Goal: Task Accomplishment & Management: Manage account settings

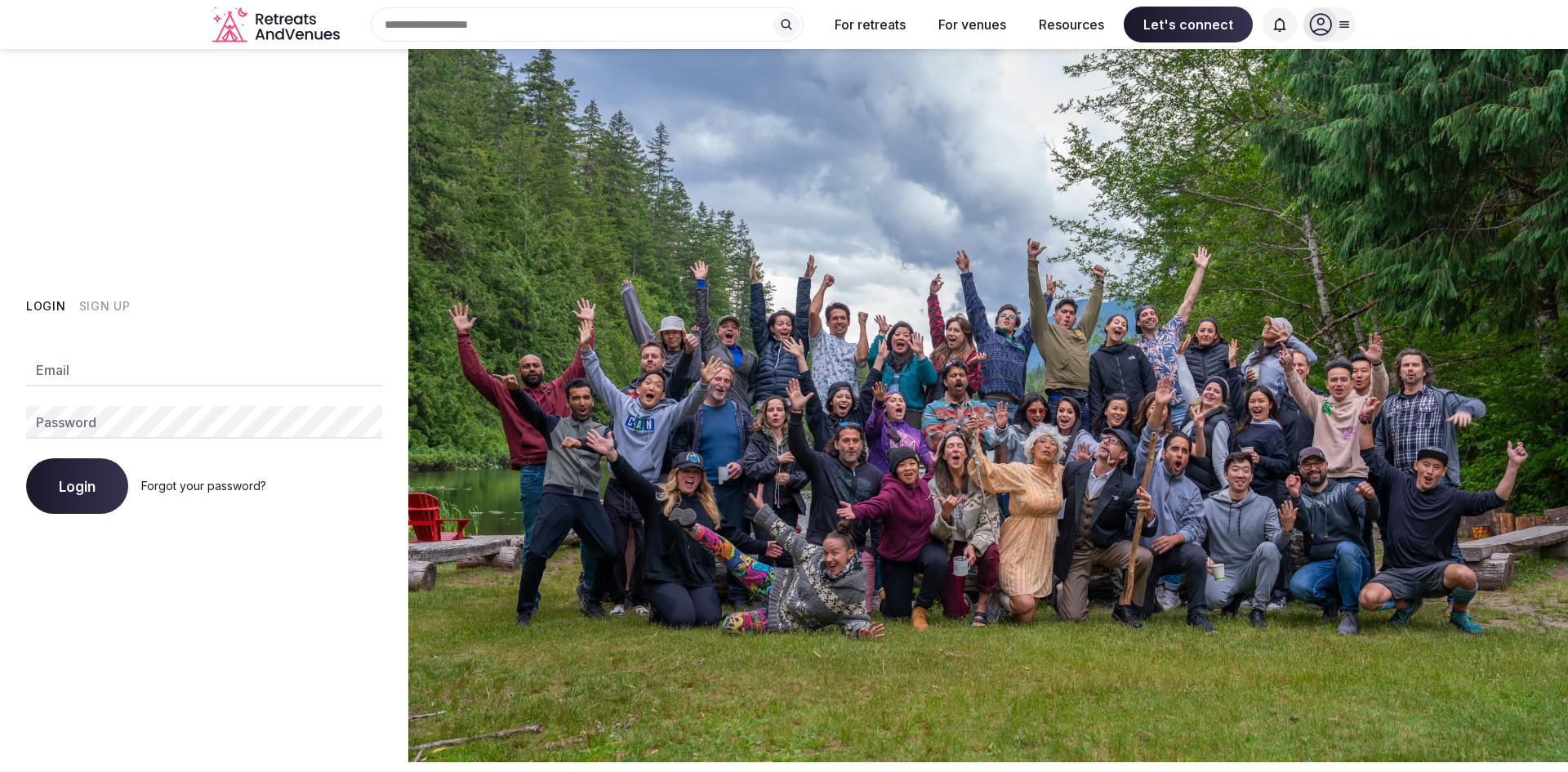
type input "**********"
click at [72, 488] on span "Login" at bounding box center [77, 486] width 36 height 16
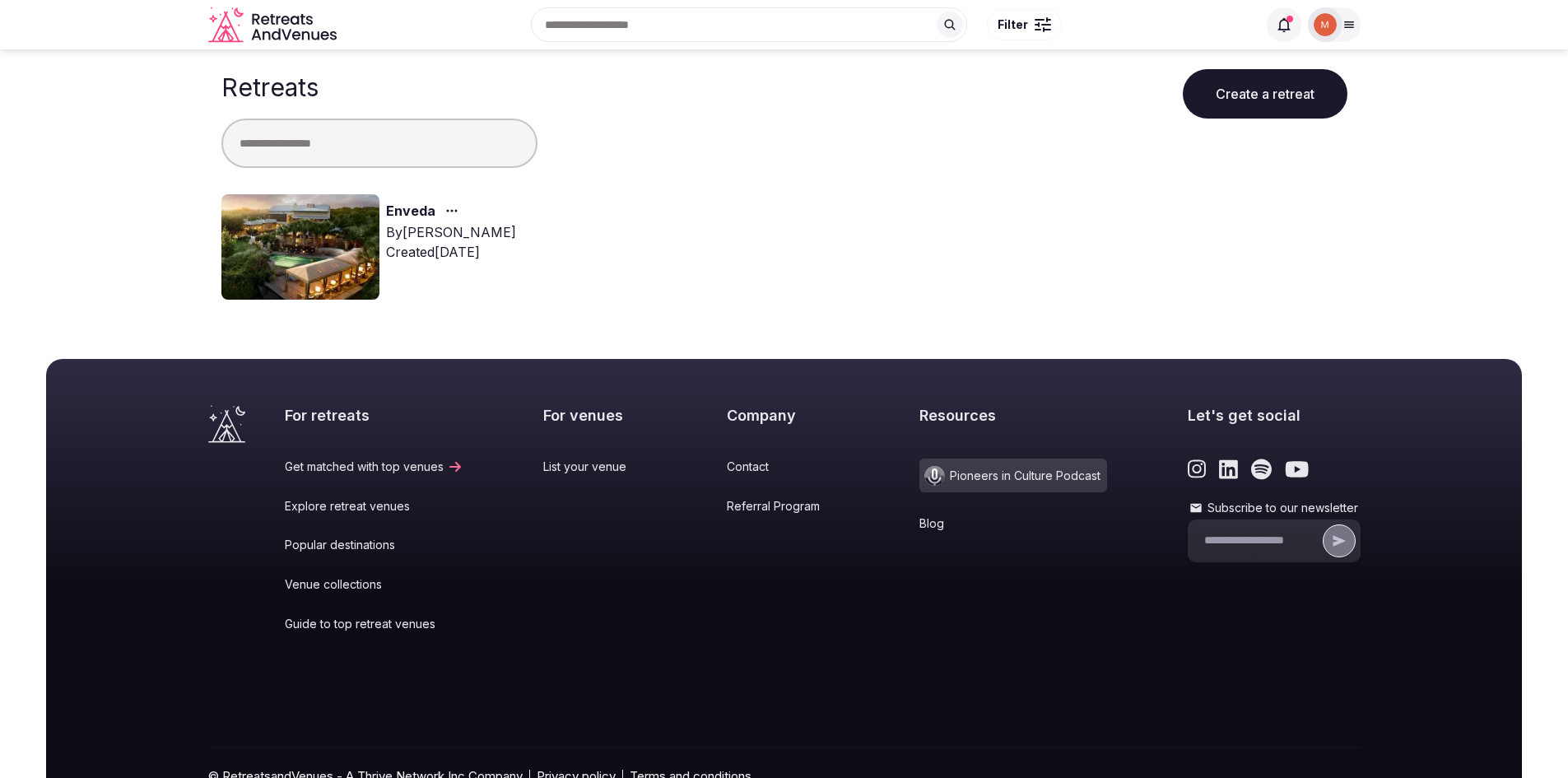
click at [413, 240] on div "By [PERSON_NAME]" at bounding box center [451, 232] width 130 height 20
click at [330, 233] on img at bounding box center [300, 247] width 158 height 106
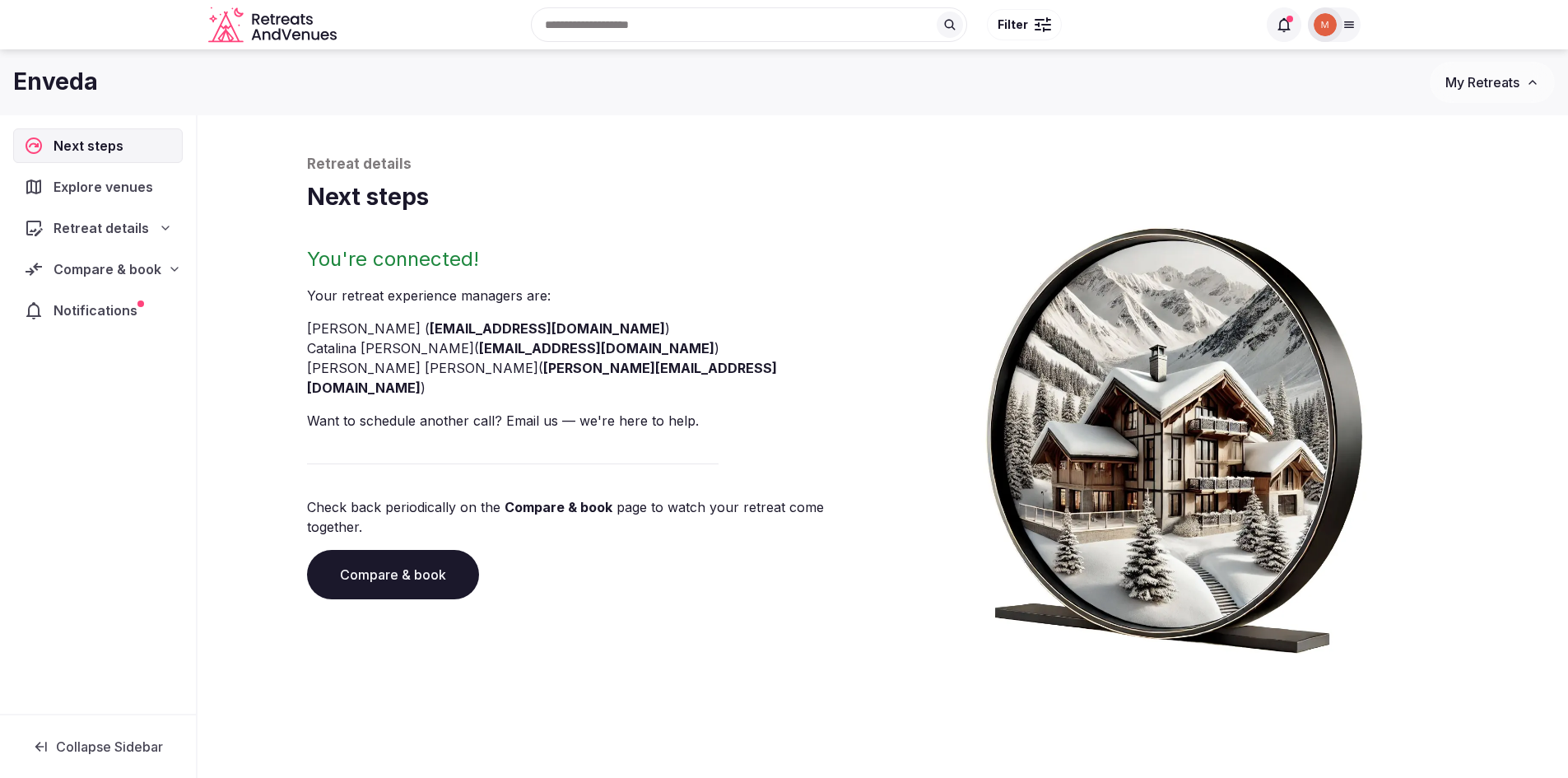
click at [106, 310] on span "Notifications" at bounding box center [99, 310] width 91 height 20
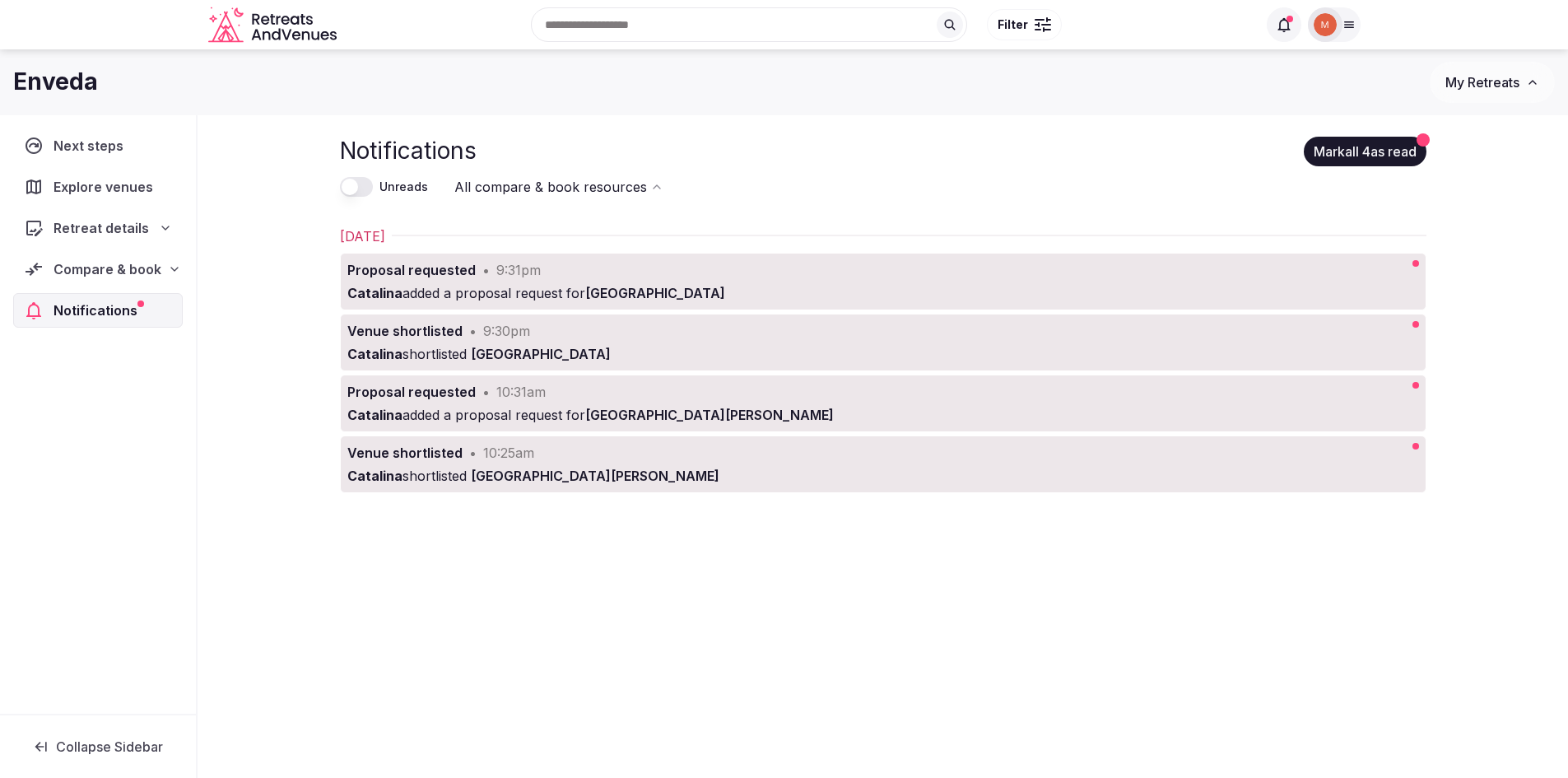
click at [878, 283] on div "[PERSON_NAME] added a proposal request for [GEOGRAPHIC_DATA]" at bounding box center [829, 293] width 965 height 20
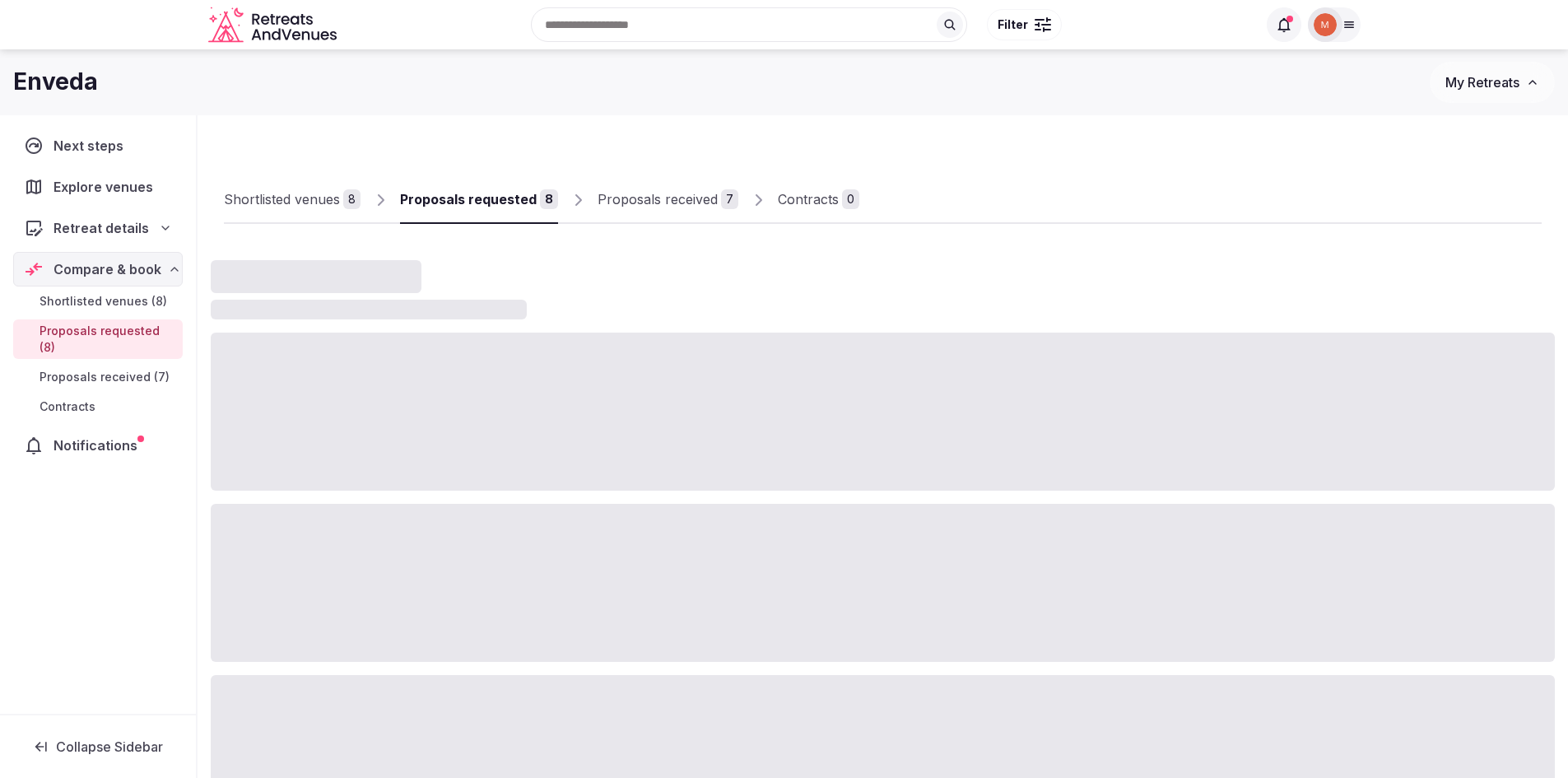
click at [87, 369] on span "Proposals received (7)" at bounding box center [104, 377] width 130 height 17
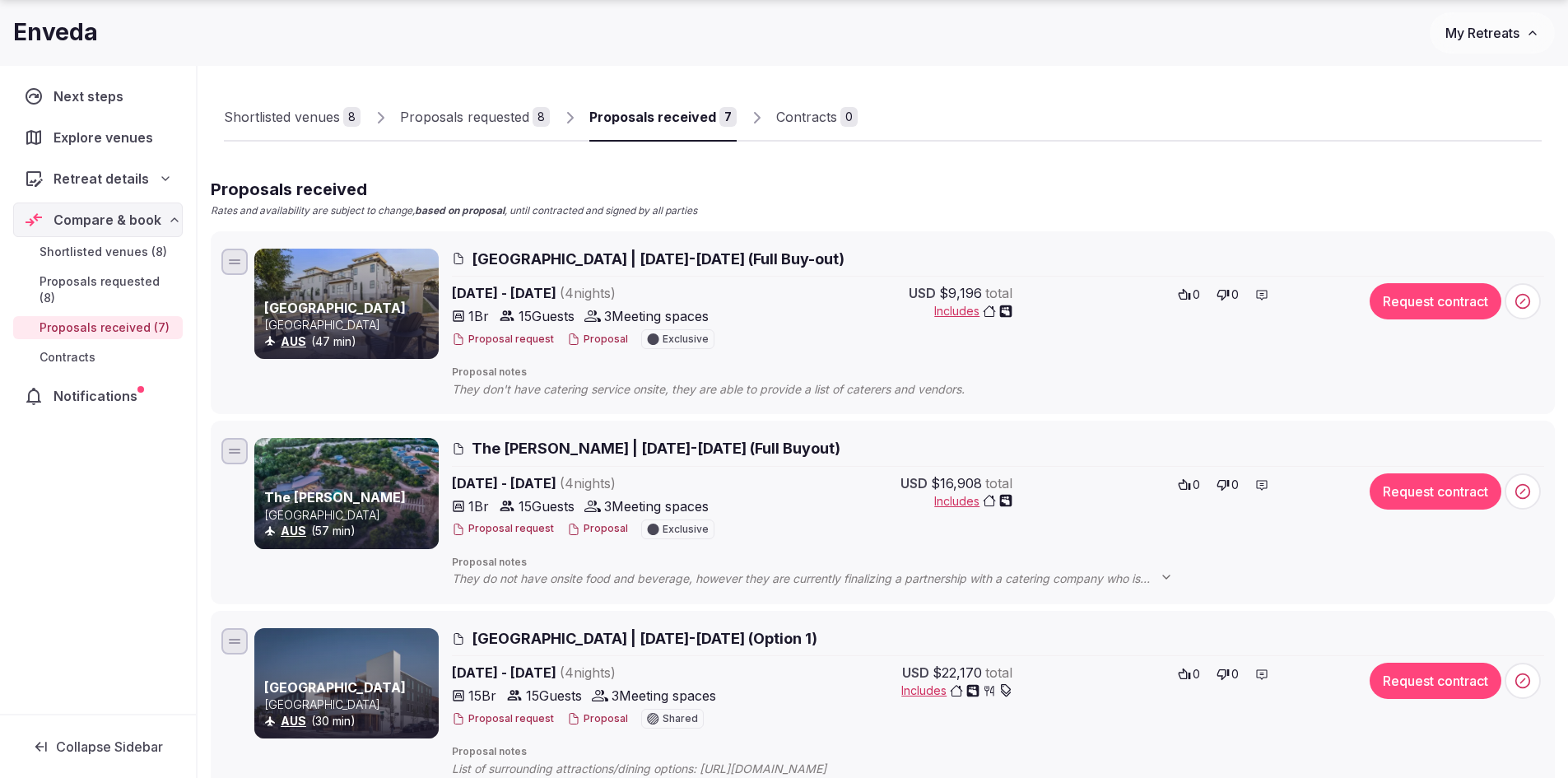
scroll to position [164, 0]
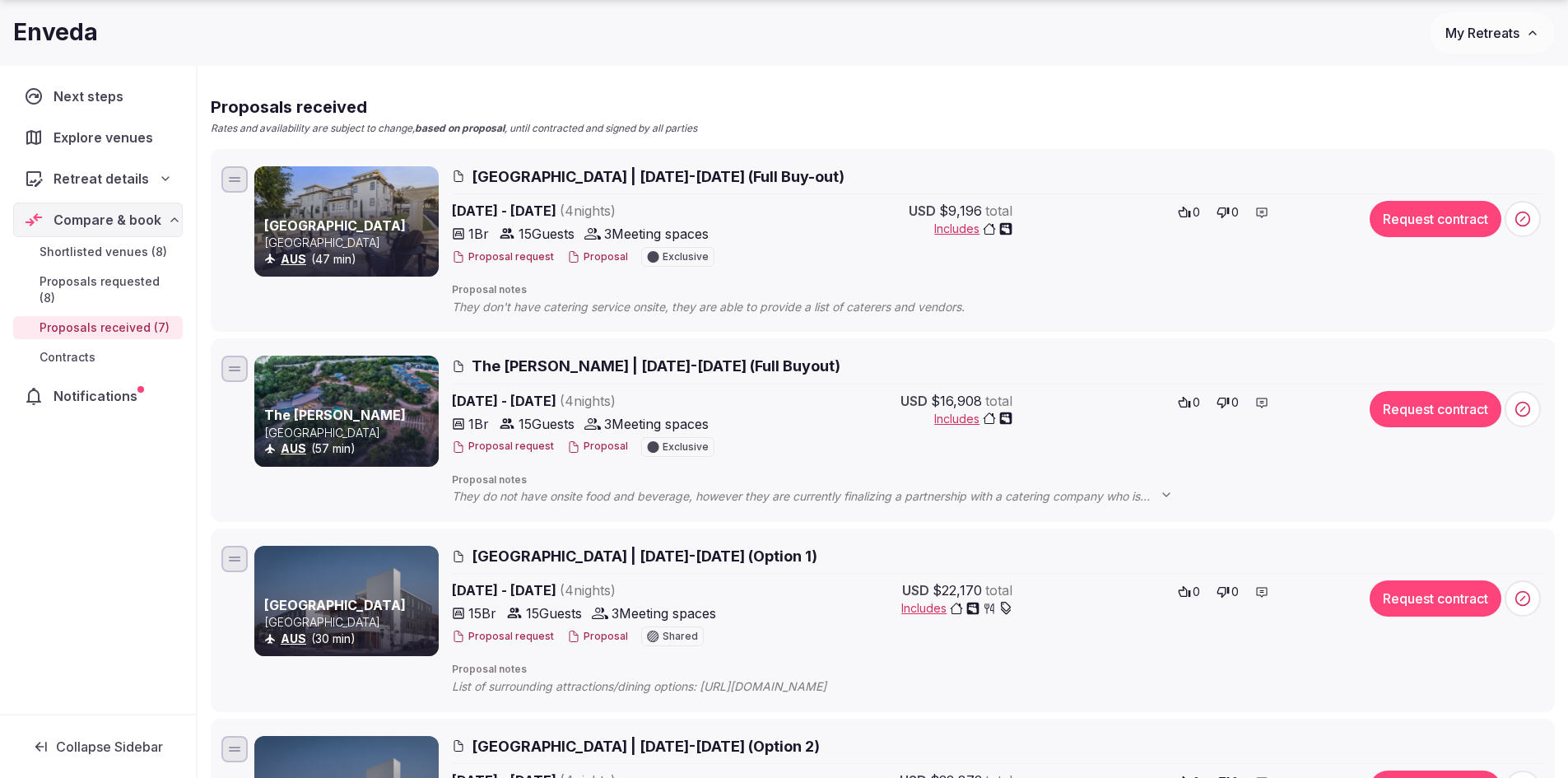
click at [1165, 494] on icon at bounding box center [1166, 495] width 13 height 13
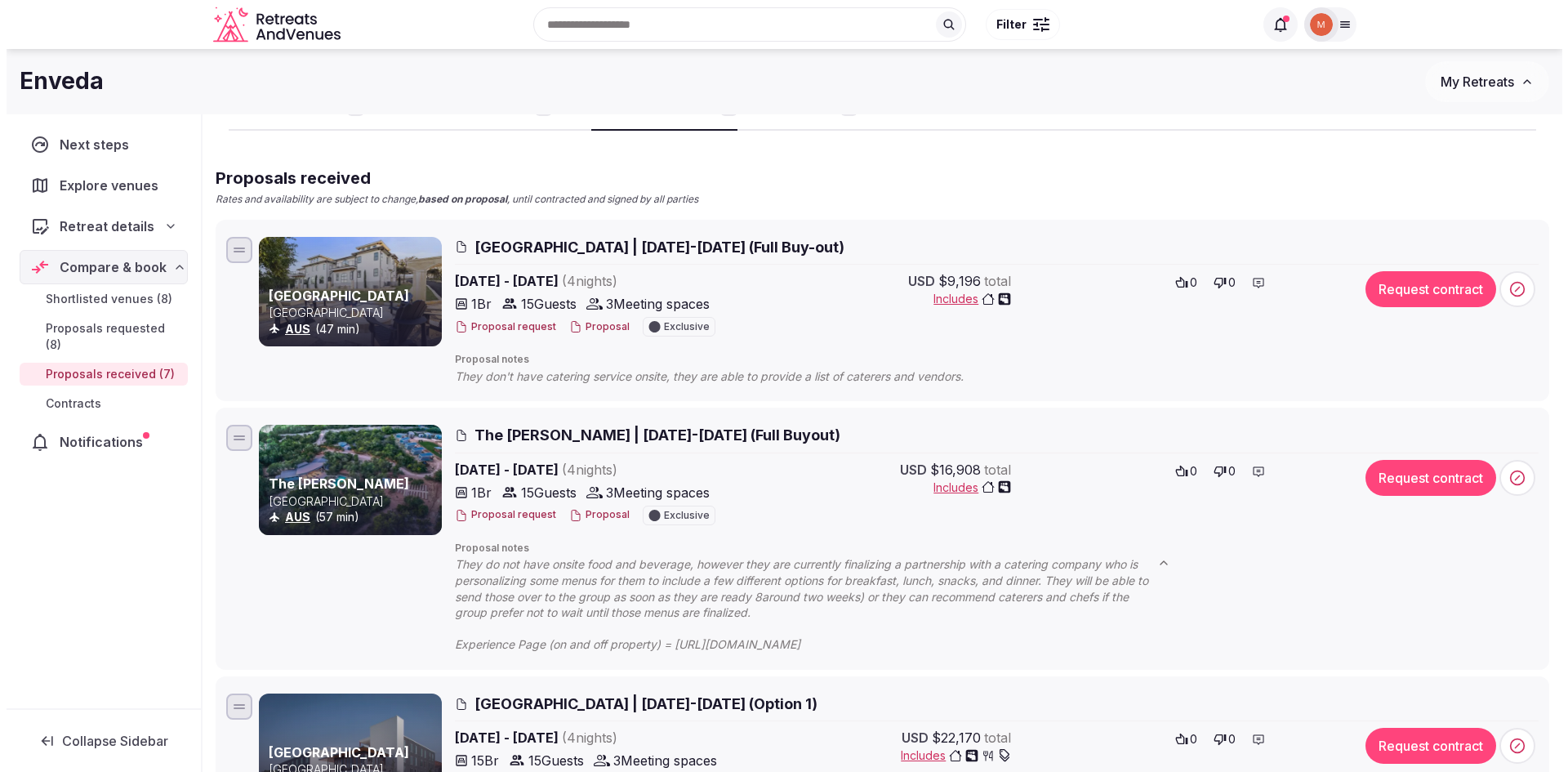
scroll to position [82, 0]
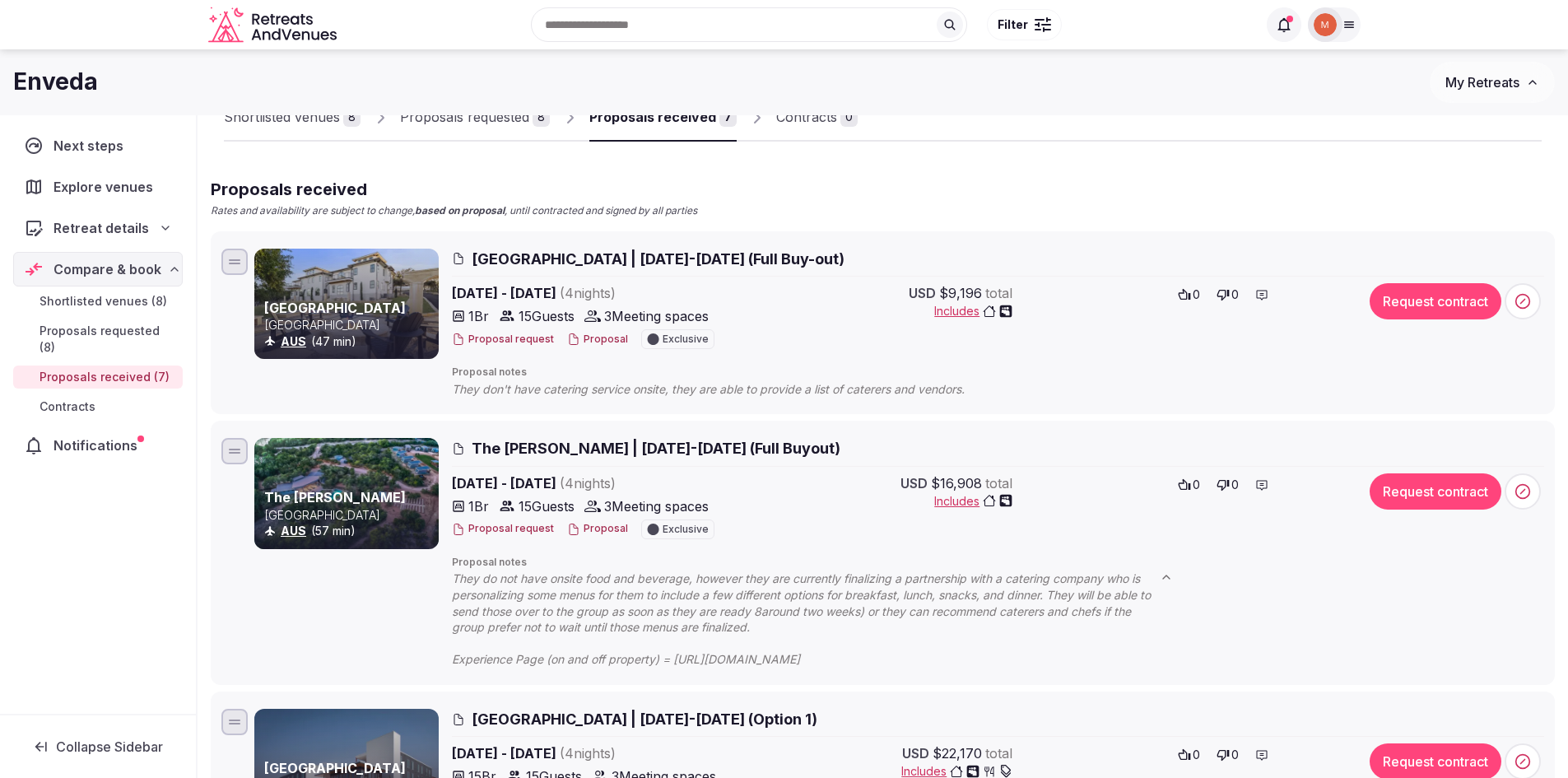
click at [588, 337] on button "Proposal" at bounding box center [598, 340] width 61 height 14
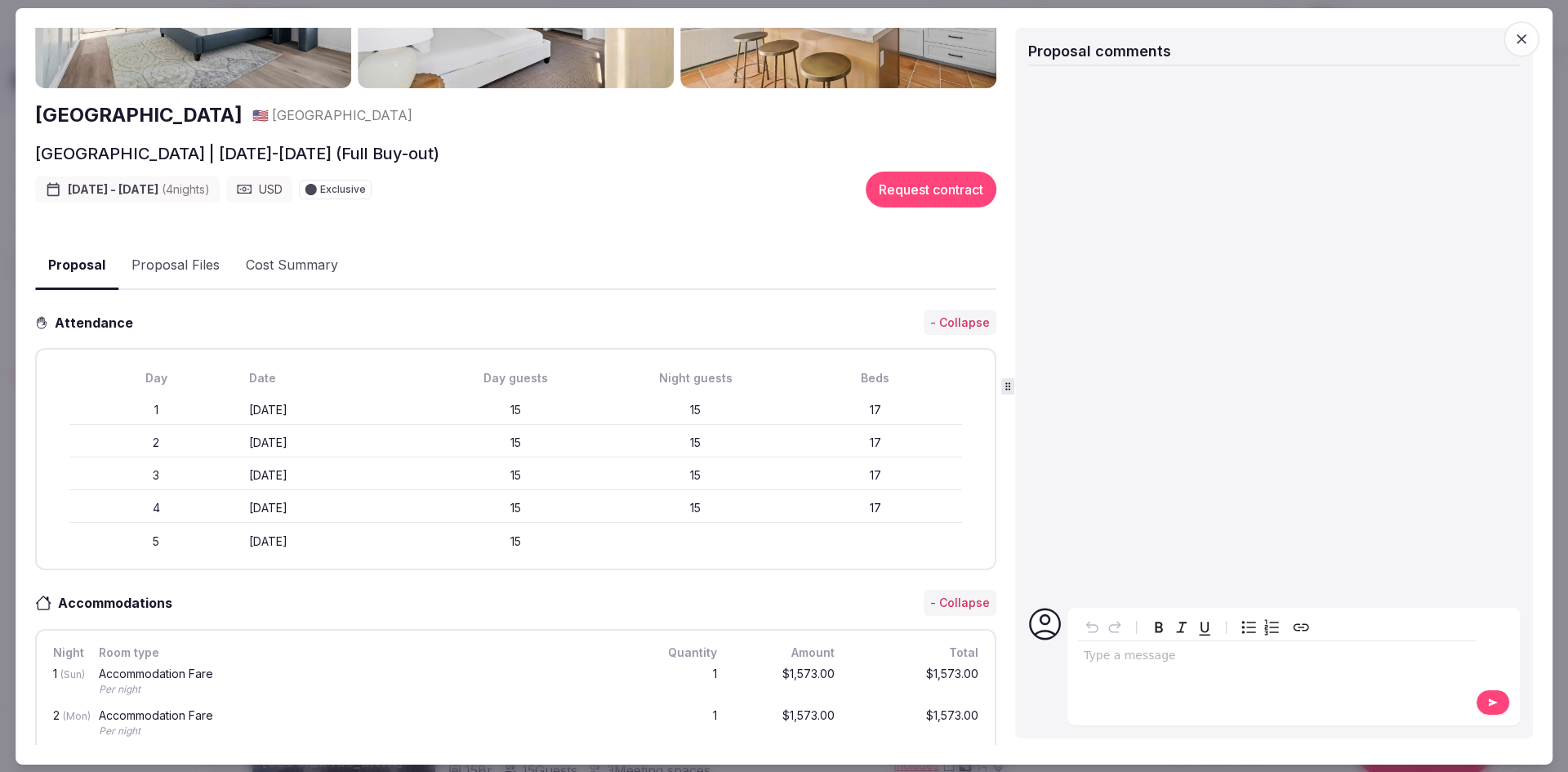
scroll to position [0, 0]
